Goal: Task Accomplishment & Management: Use online tool/utility

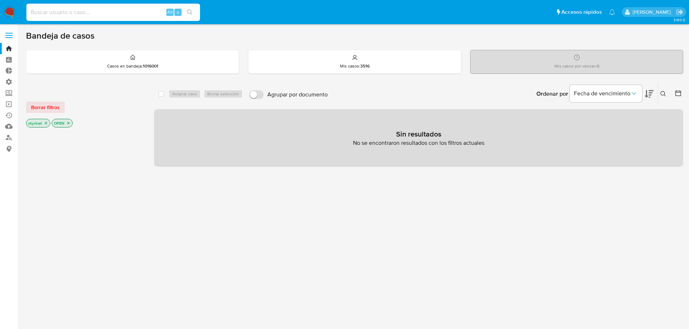
click at [112, 12] on input at bounding box center [113, 12] width 174 height 9
paste input "BXbwfOhzeZDLI8ETNCnwH6Sj"
type input "BXbwfOhzeZDLI8ETNCnwH6Sj"
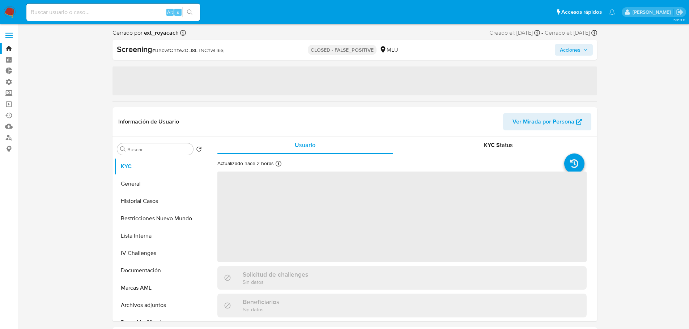
select select "10"
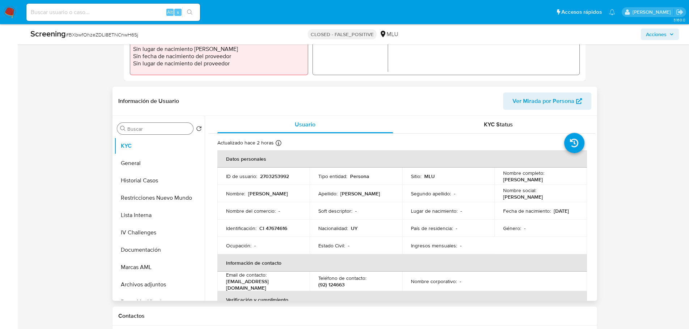
scroll to position [253, 0]
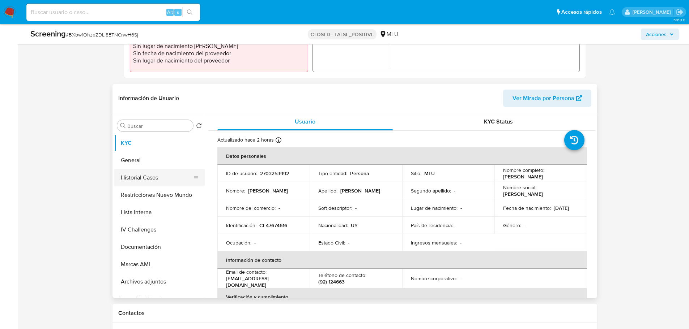
click at [151, 178] on button "Historial Casos" at bounding box center [156, 177] width 85 height 17
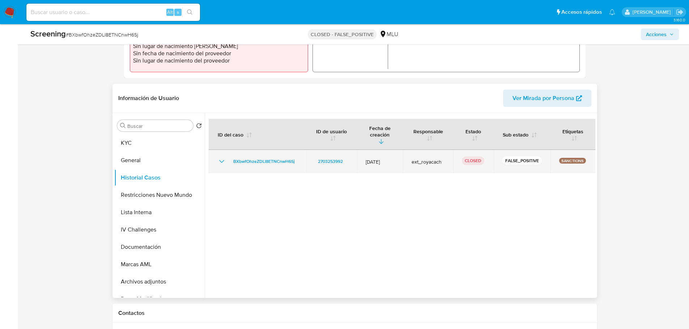
click at [220, 157] on icon "Mostrar/Ocultar" at bounding box center [221, 161] width 9 height 9
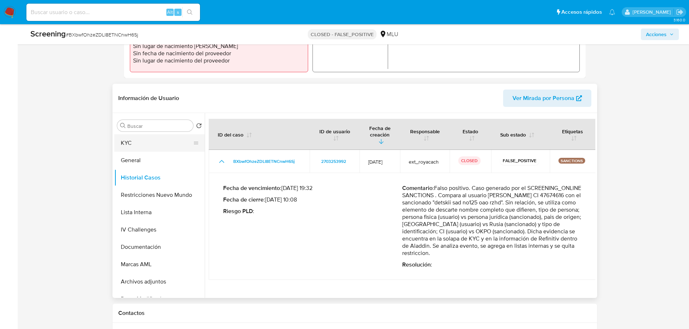
click at [146, 148] on button "KYC" at bounding box center [156, 142] width 85 height 17
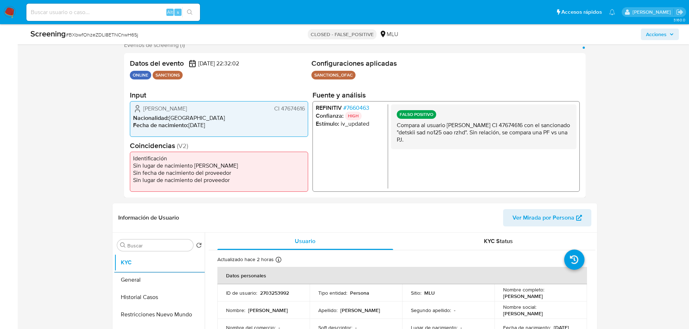
scroll to position [181, 0]
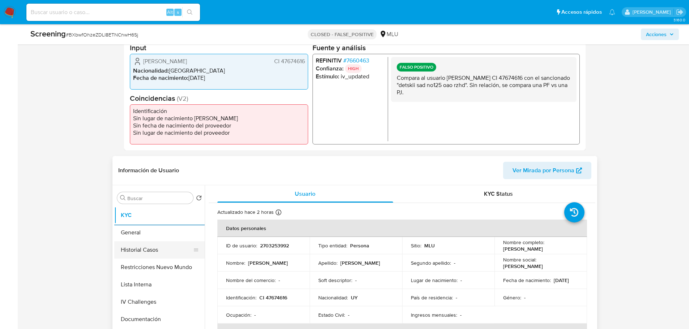
click at [157, 248] on button "Historial Casos" at bounding box center [156, 250] width 85 height 17
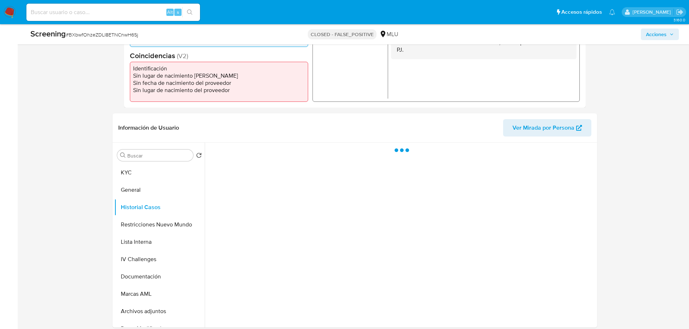
scroll to position [289, 0]
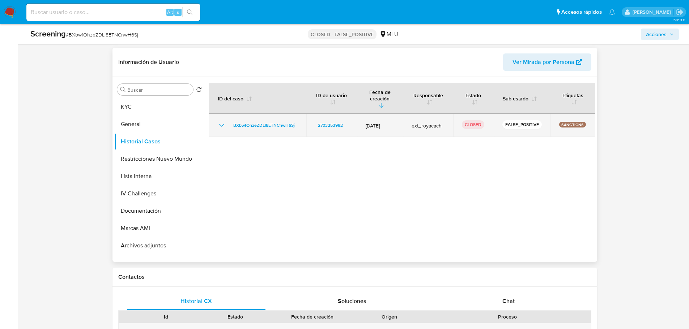
click at [223, 124] on icon "Mostrar/Ocultar" at bounding box center [221, 125] width 5 height 3
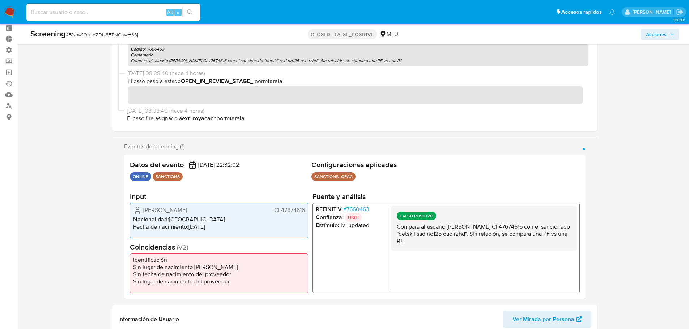
scroll to position [0, 0]
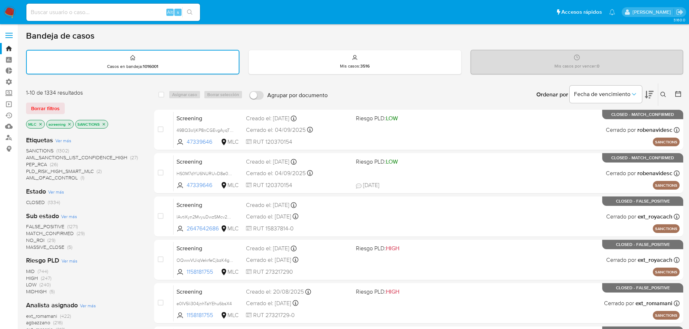
click at [38, 203] on span "CLOSED" at bounding box center [35, 202] width 19 height 7
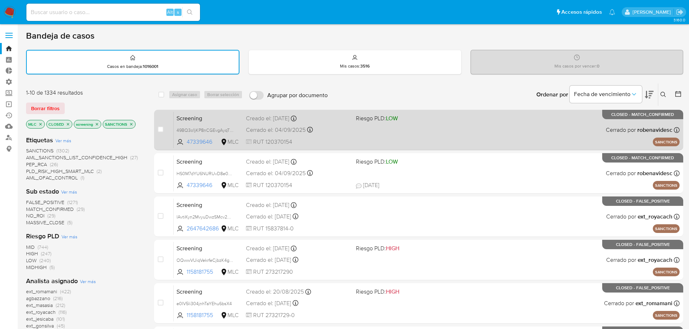
click at [496, 126] on div "Screening 49BQ3o1jKP8nCGEvgAyqT5xA 47339646 MLC Riesgo PLD: LOW Creado el: 03/0…" at bounding box center [427, 130] width 506 height 37
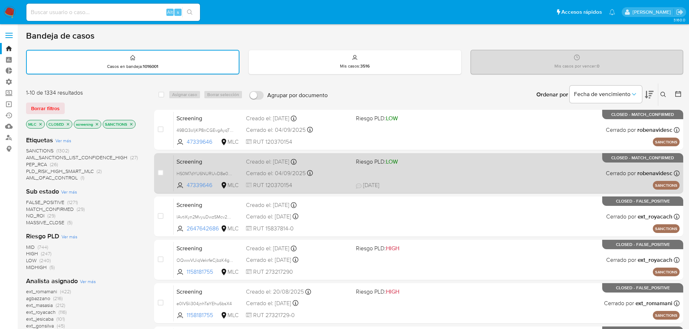
click at [501, 168] on div "Screening HS0M7dYU6NURUvD8e0VigPxo 47339646 MLC Riesgo PLD: LOW Creado el: 03/0…" at bounding box center [427, 173] width 506 height 37
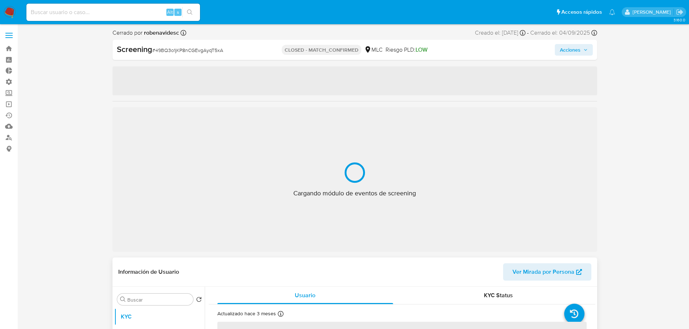
select select "10"
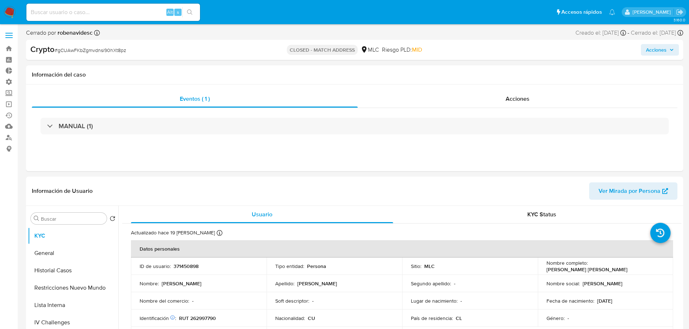
select select "10"
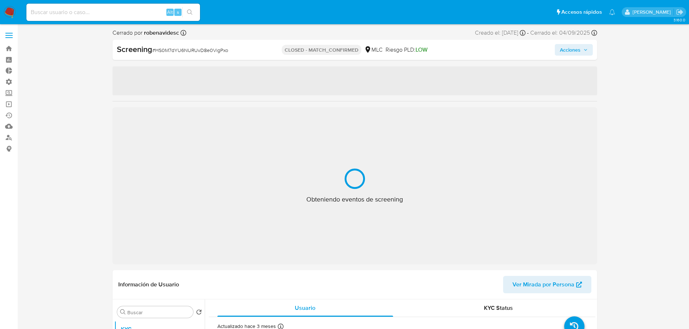
select select "10"
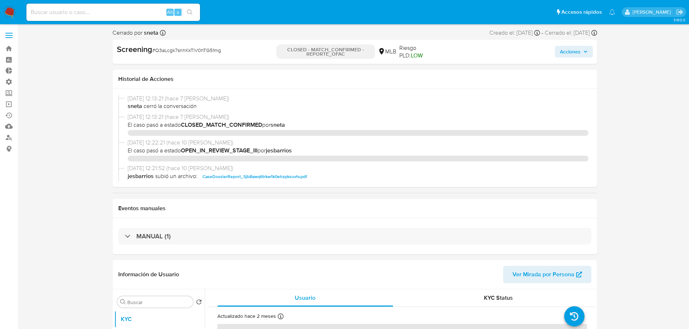
select select "10"
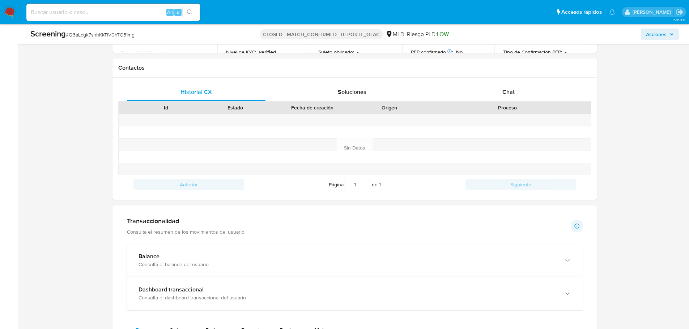
scroll to position [615, 0]
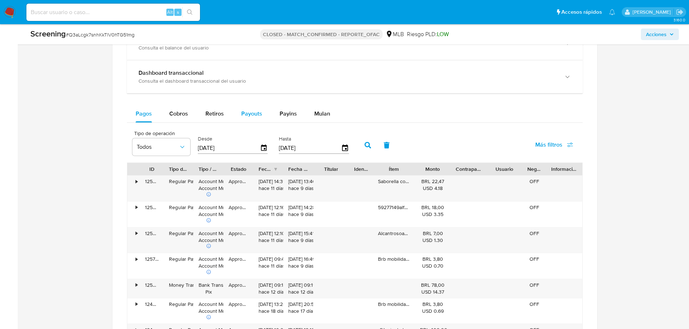
click at [256, 110] on span "Payouts" at bounding box center [251, 114] width 21 height 8
select select "10"
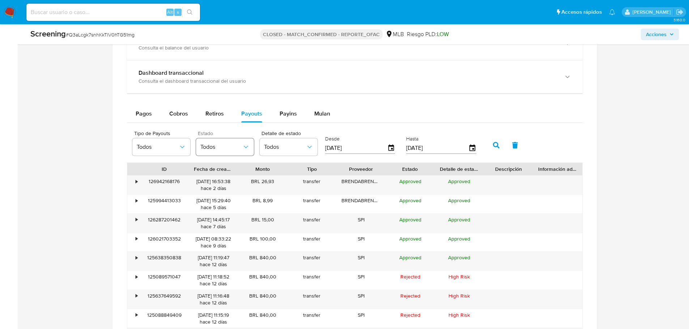
click at [235, 146] on span "Todos" at bounding box center [221, 147] width 42 height 7
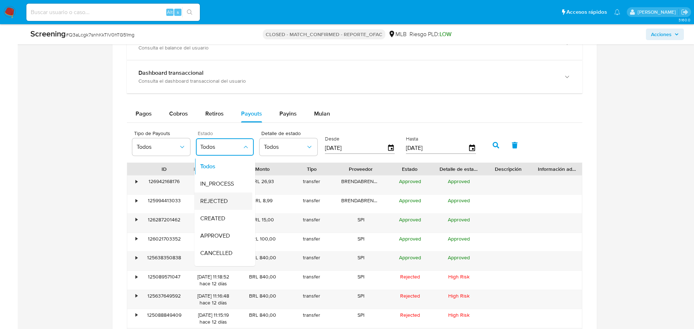
click at [219, 198] on span "REJECTED" at bounding box center [213, 201] width 27 height 7
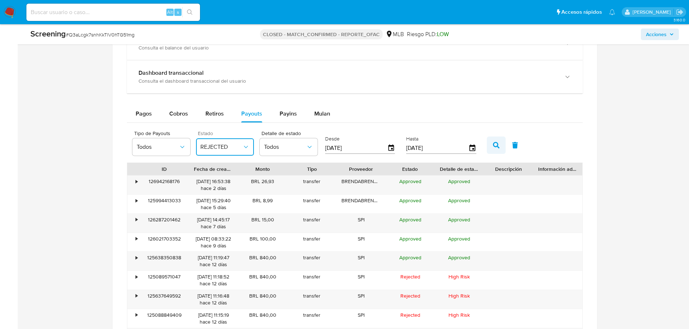
click at [492, 145] on button "button" at bounding box center [496, 145] width 19 height 17
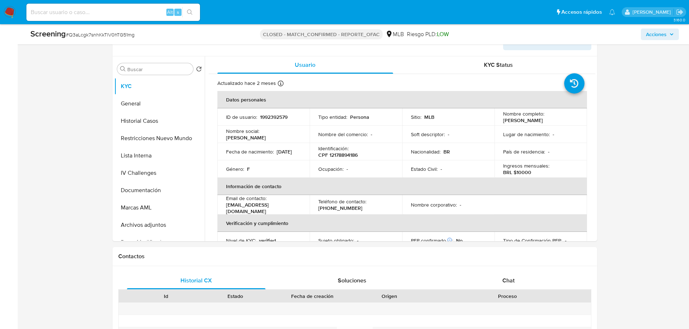
scroll to position [145, 0]
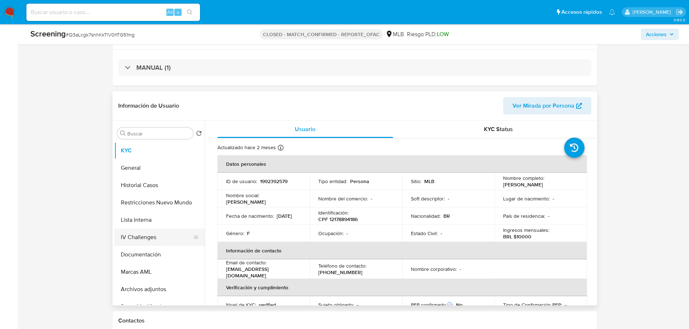
click at [142, 237] on button "IV Challenges" at bounding box center [156, 237] width 85 height 17
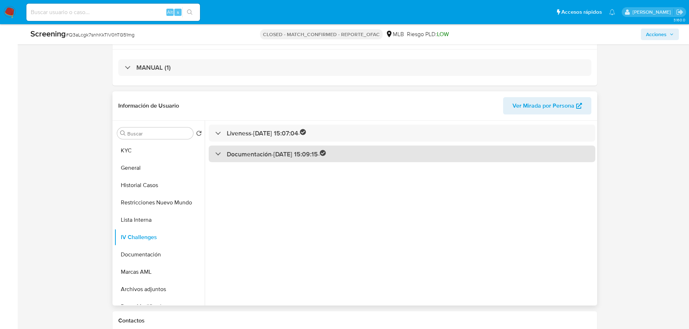
click at [290, 154] on h3 "Documentación - [DATE] 15:09:15 -" at bounding box center [276, 154] width 99 height 8
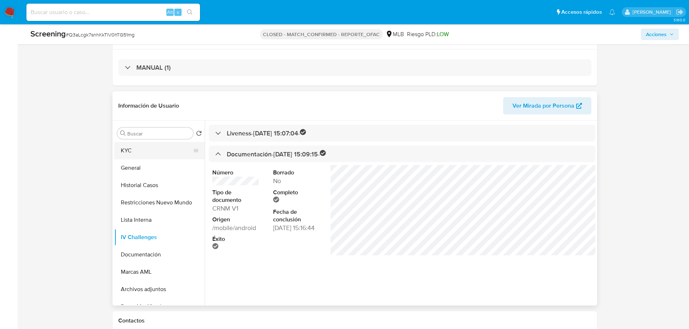
click at [148, 146] on button "KYC" at bounding box center [156, 150] width 85 height 17
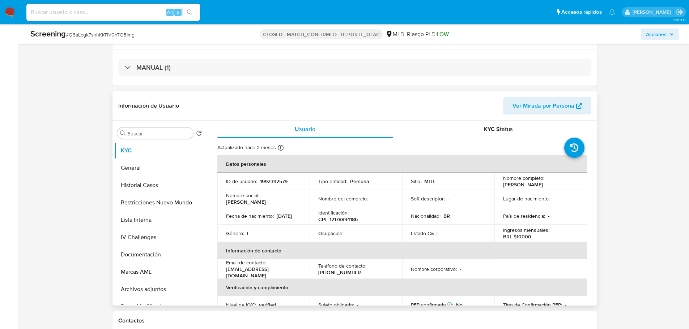
drag, startPoint x: 559, startPoint y: 183, endPoint x: 501, endPoint y: 186, distance: 57.2
click at [503, 186] on div "Nombre completo : Brenda Naranjo Aroche" at bounding box center [540, 181] width 75 height 13
copy p "Brenda Naranjo Aroche"
click at [510, 191] on td "Lugar de nacimiento : -" at bounding box center [540, 198] width 93 height 17
click at [135, 242] on button "IV Challenges" at bounding box center [156, 237] width 85 height 17
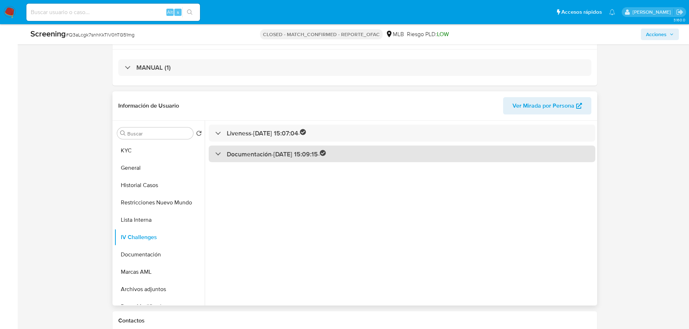
click at [265, 149] on div "Documentación - 17/01/2025 15:09:15 -" at bounding box center [402, 154] width 386 height 17
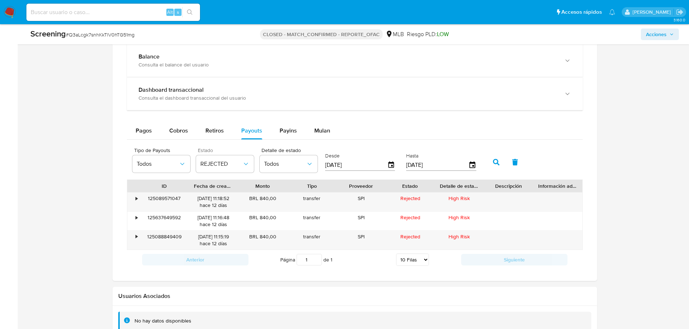
scroll to position [635, 0]
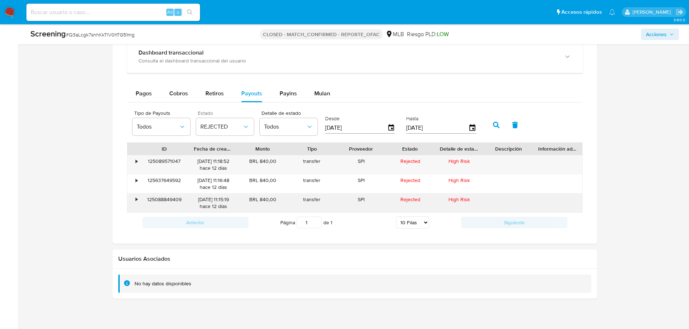
click at [165, 199] on div "125088849409" at bounding box center [164, 203] width 49 height 19
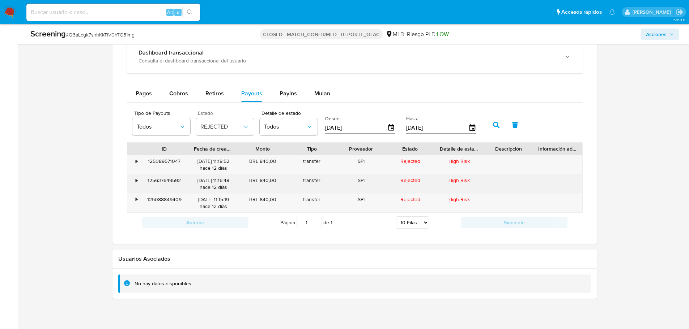
click at [169, 178] on div "125637649592" at bounding box center [164, 184] width 49 height 19
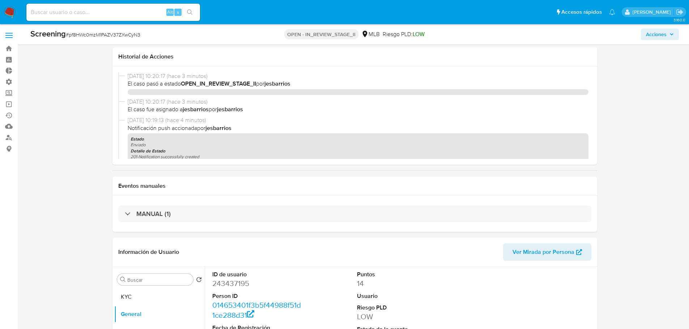
select select "20"
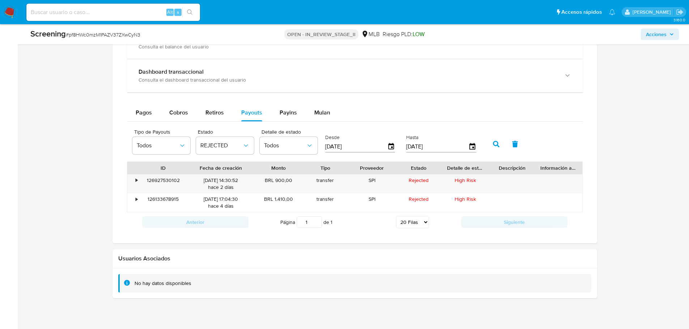
scroll to position [572, 0]
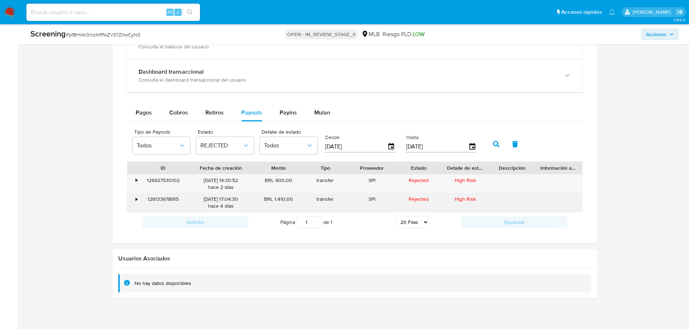
click at [162, 201] on div "126133678915" at bounding box center [163, 202] width 47 height 19
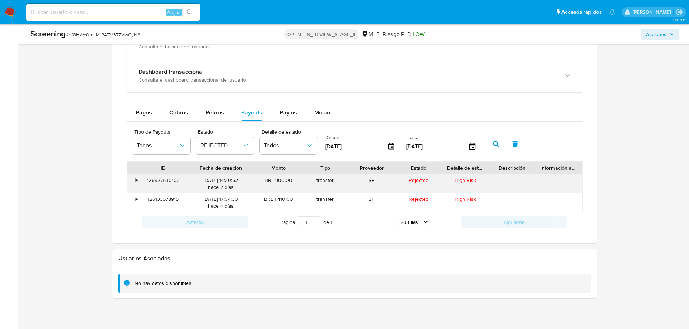
click at [167, 180] on div "126927530102" at bounding box center [163, 184] width 47 height 19
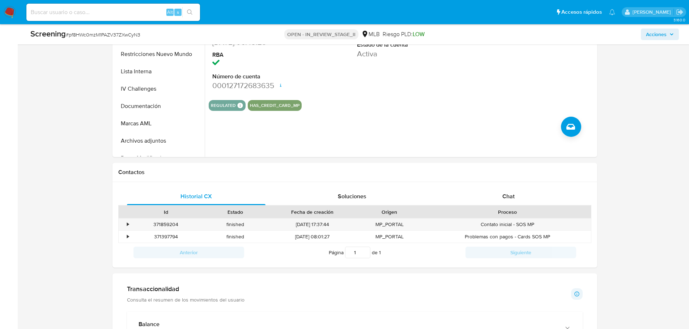
scroll to position [183, 0]
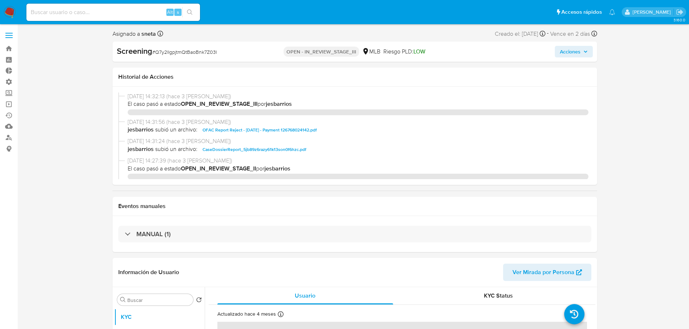
select select "10"
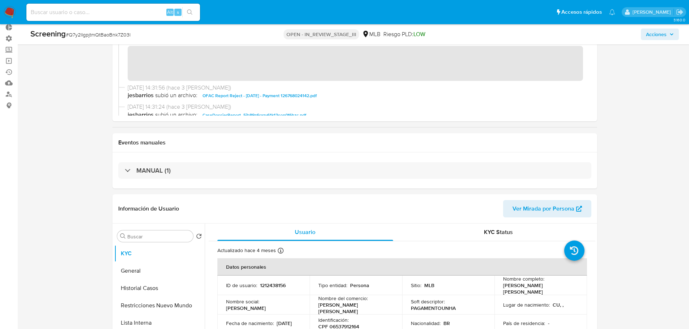
scroll to position [145, 0]
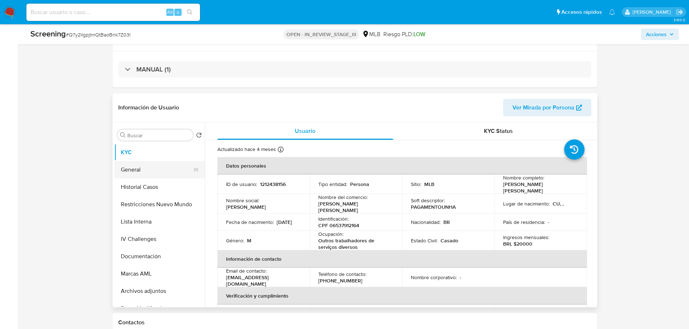
click at [132, 169] on button "General" at bounding box center [156, 169] width 85 height 17
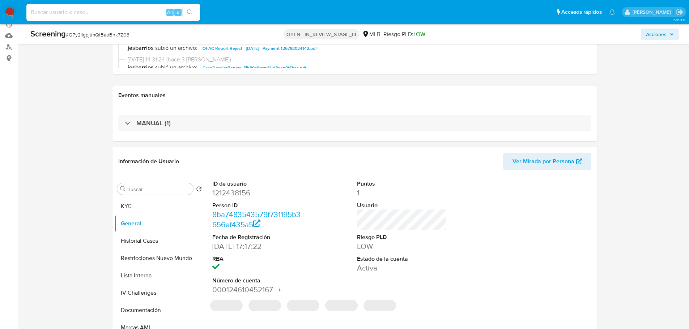
scroll to position [36, 0]
